Goal: Complete application form

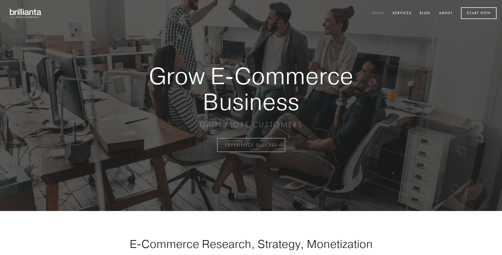
scroll to position [1425, 0]
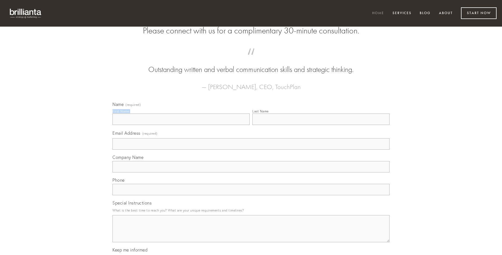
type input "[PERSON_NAME]"
click at [321, 125] on input "Last Name" at bounding box center [321, 119] width 137 height 11
type input "[PERSON_NAME]"
click at [251, 150] on input "Email Address (required)" at bounding box center [251, 143] width 277 height 11
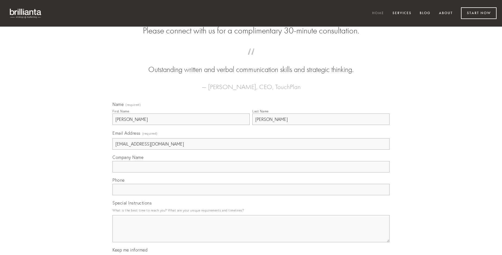
type input "[EMAIL_ADDRESS][DOMAIN_NAME]"
click at [251, 173] on input "Company Name" at bounding box center [251, 166] width 277 height 11
type input "pecco"
click at [251, 195] on input "text" at bounding box center [251, 189] width 277 height 11
click at [251, 234] on textarea "Special Instructions" at bounding box center [251, 228] width 277 height 27
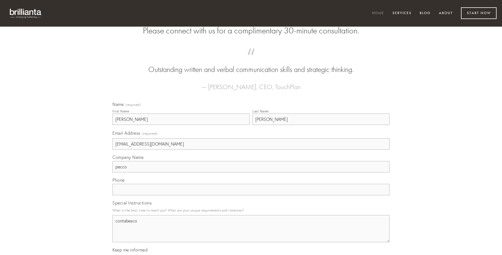
type textarea "contabesco"
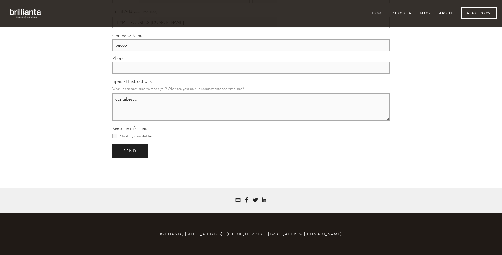
click at [130, 151] on span "send" at bounding box center [129, 151] width 13 height 5
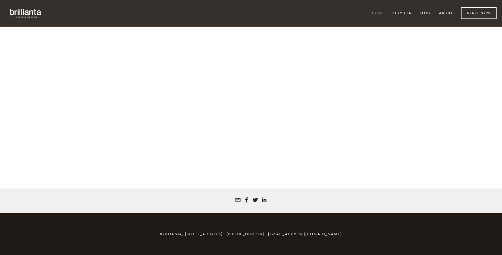
scroll to position [1418, 0]
